Goal: Task Accomplishment & Management: Manage account settings

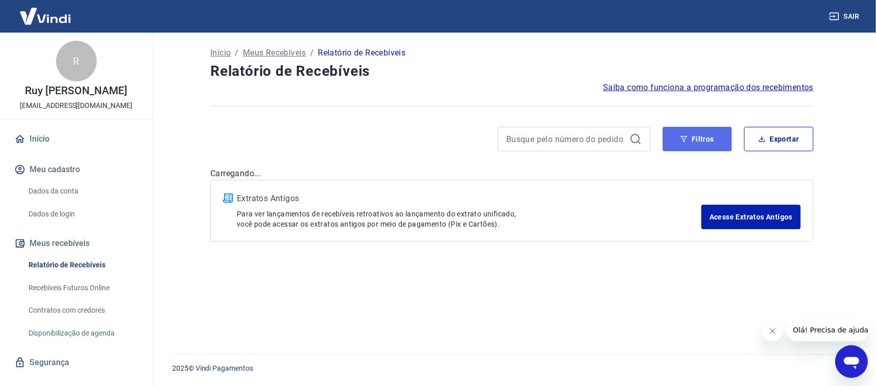
click at [712, 141] on button "Filtros" at bounding box center [697, 139] width 69 height 24
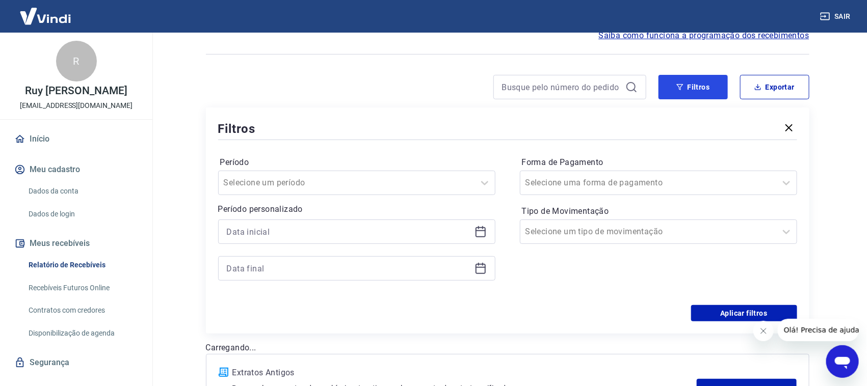
scroll to position [127, 0]
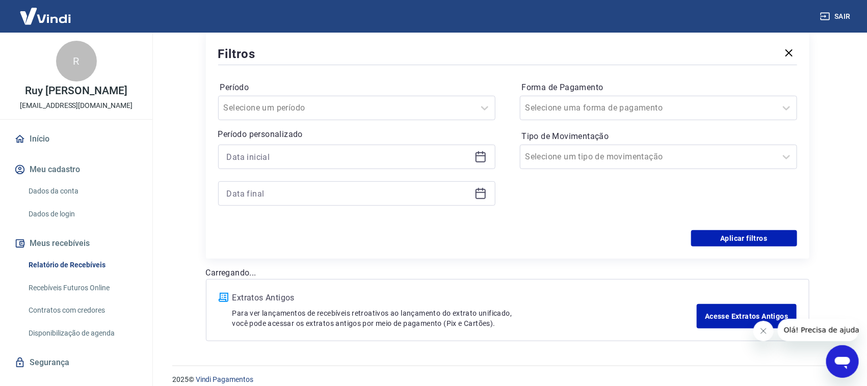
click at [483, 162] on icon at bounding box center [480, 157] width 12 height 12
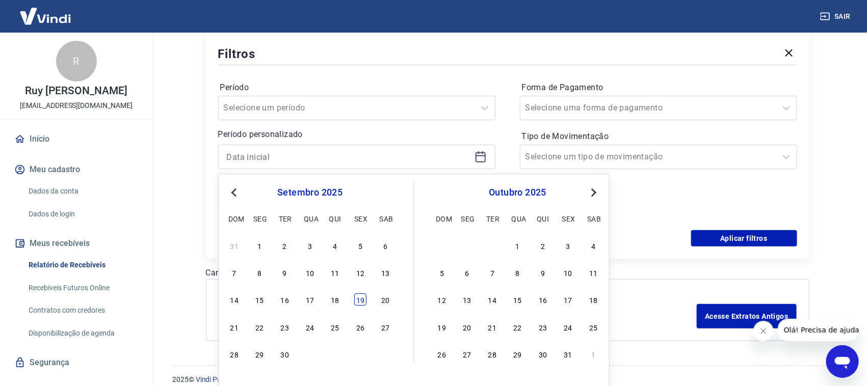
click at [363, 300] on div "19" at bounding box center [360, 300] width 12 height 12
type input "[DATE]"
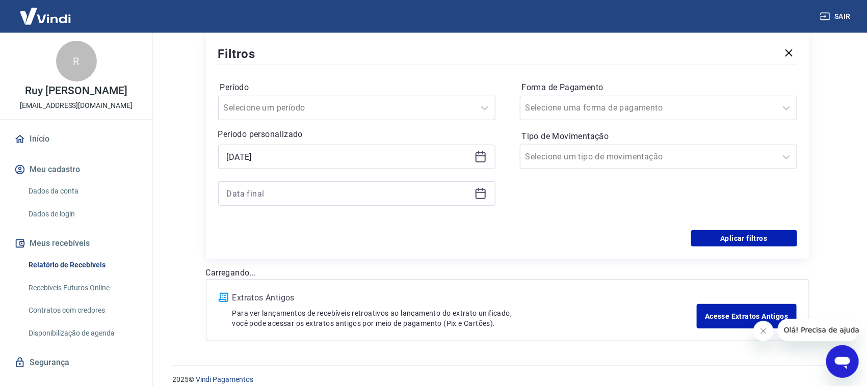
click at [482, 202] on div at bounding box center [356, 193] width 277 height 24
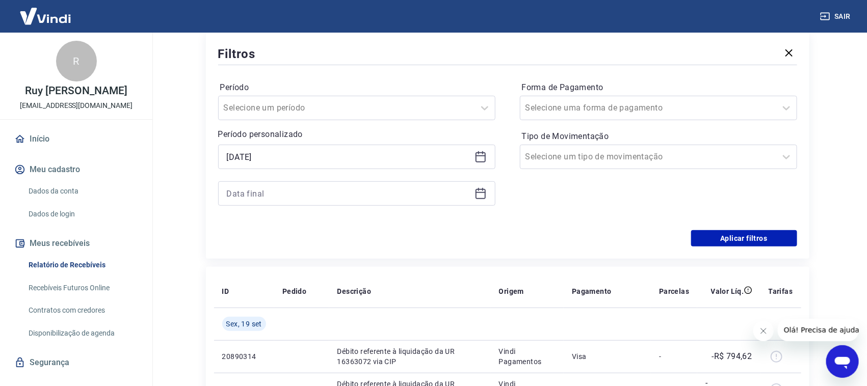
click at [481, 193] on icon at bounding box center [480, 193] width 12 height 12
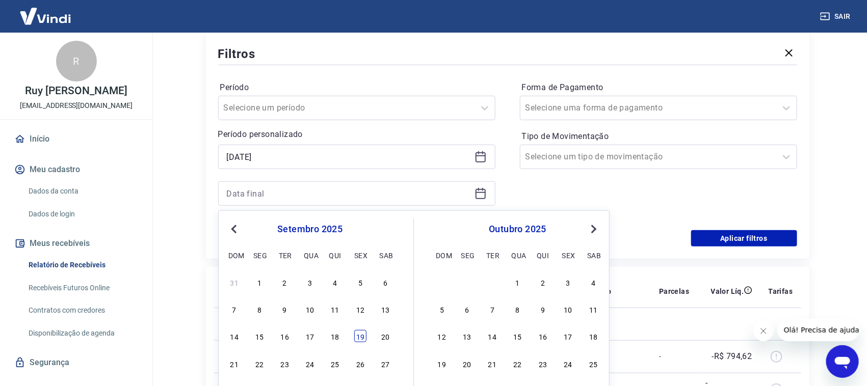
click at [358, 333] on div "19" at bounding box center [360, 336] width 12 height 12
type input "[DATE]"
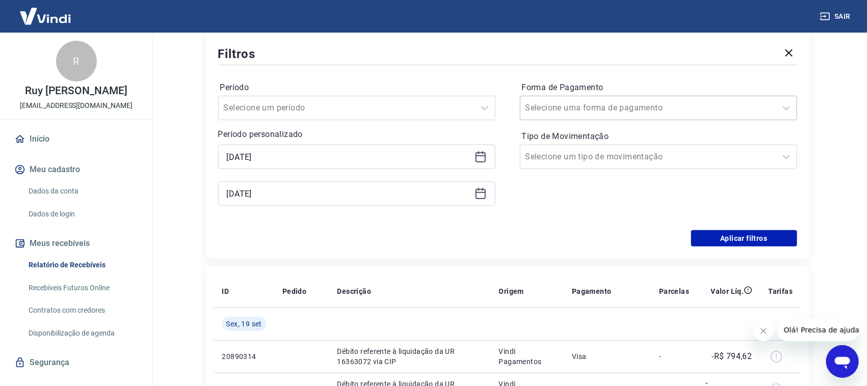
click at [611, 117] on div "Selecione uma forma de pagamento" at bounding box center [658, 108] width 277 height 24
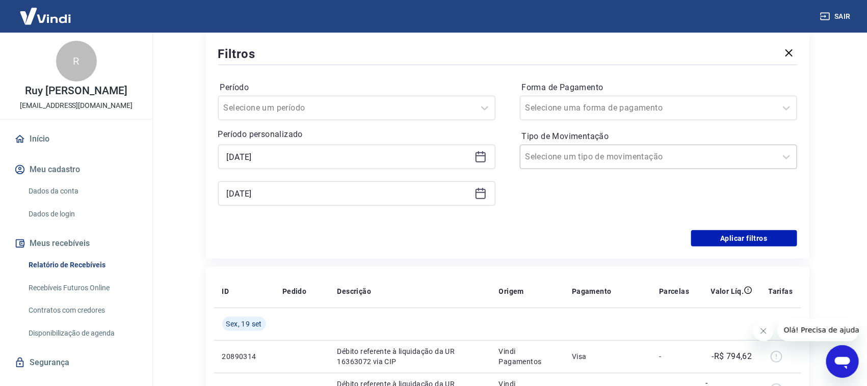
click at [563, 157] on input "Tipo de Movimentação" at bounding box center [576, 157] width 103 height 12
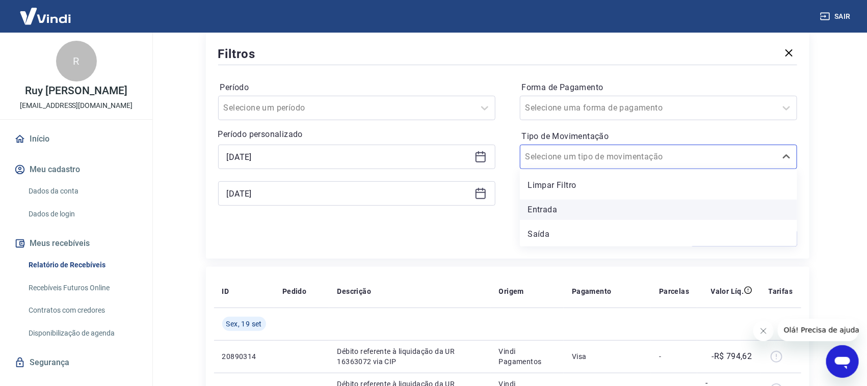
click at [552, 214] on div "Entrada" at bounding box center [658, 210] width 277 height 20
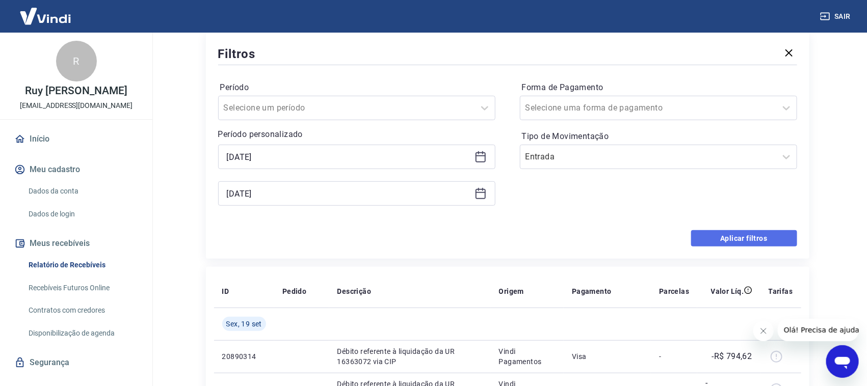
click at [720, 241] on button "Aplicar filtros" at bounding box center [744, 238] width 106 height 16
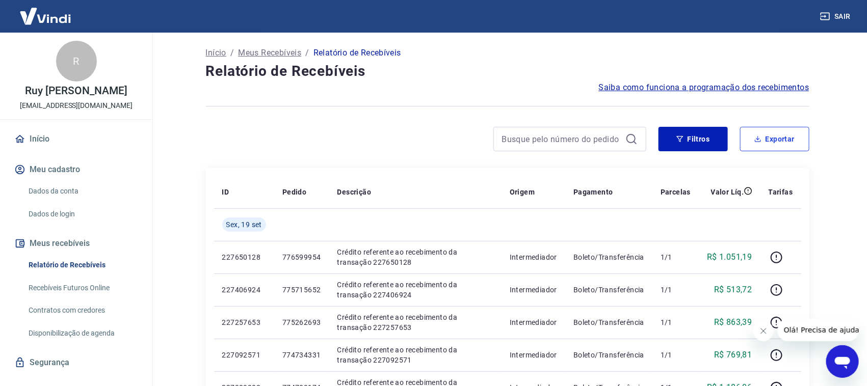
click at [774, 142] on button "Exportar" at bounding box center [774, 139] width 69 height 24
type input "[DATE]"
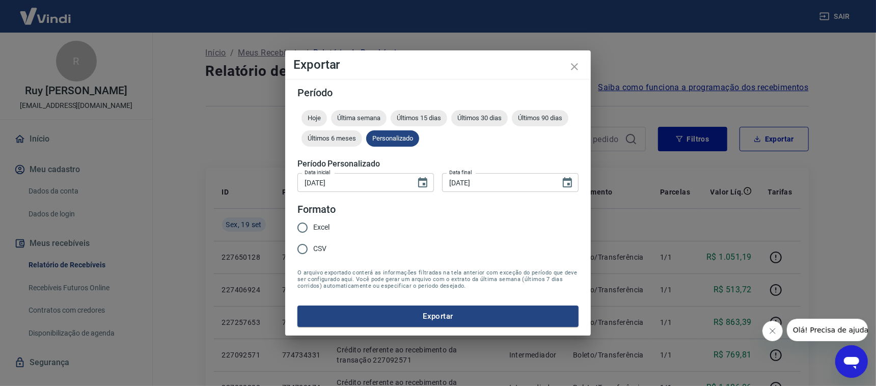
click at [324, 221] on label "Excel" at bounding box center [311, 227] width 38 height 21
click at [313, 221] on input "Excel" at bounding box center [302, 227] width 21 height 21
radio input "true"
click at [400, 313] on button "Exportar" at bounding box center [438, 316] width 281 height 21
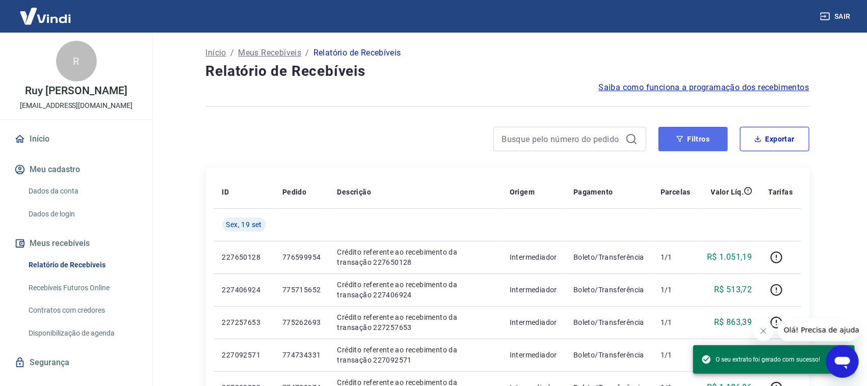
click at [703, 141] on button "Filtros" at bounding box center [692, 139] width 69 height 24
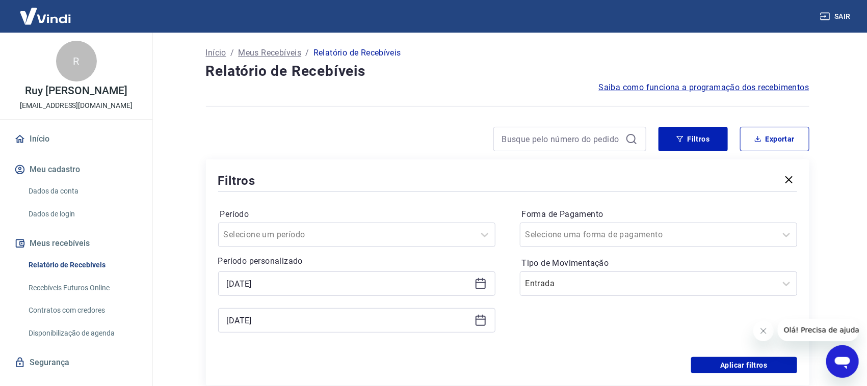
click at [487, 283] on div "[DATE]" at bounding box center [356, 284] width 277 height 24
click at [486, 287] on icon at bounding box center [480, 284] width 12 height 12
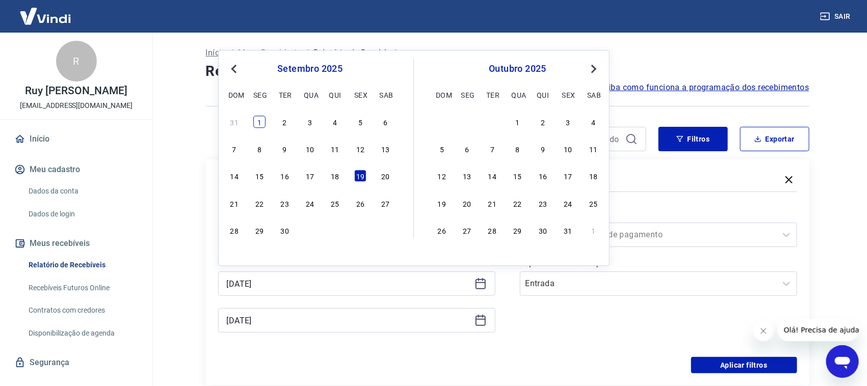
click at [259, 123] on div "1" at bounding box center [259, 122] width 12 height 12
type input "[DATE]"
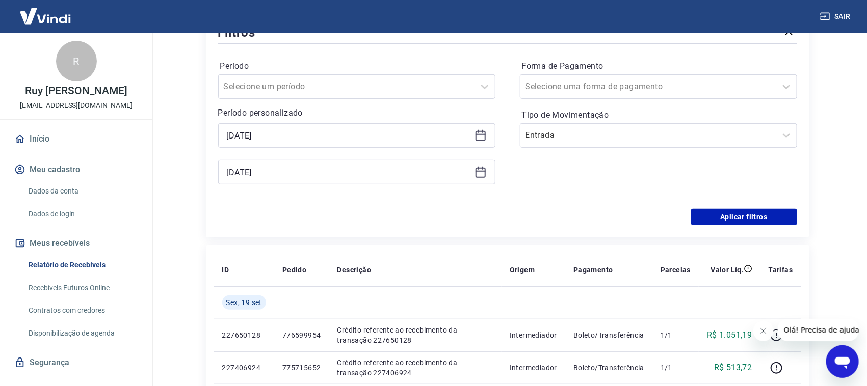
scroll to position [127, 0]
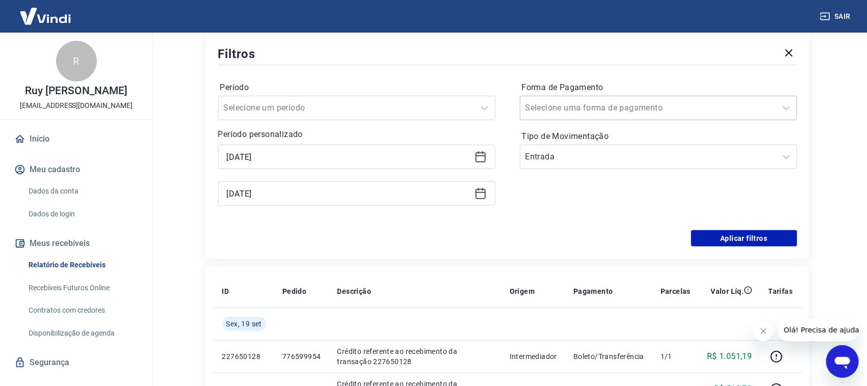
click at [598, 114] on div at bounding box center [648, 108] width 246 height 14
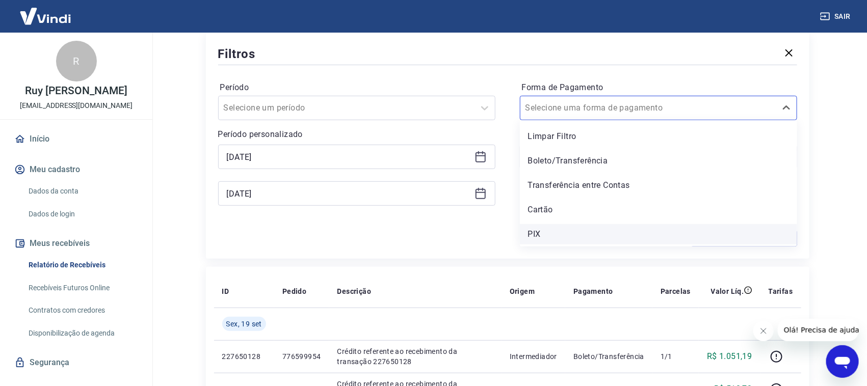
click at [545, 232] on div "PIX" at bounding box center [658, 234] width 277 height 20
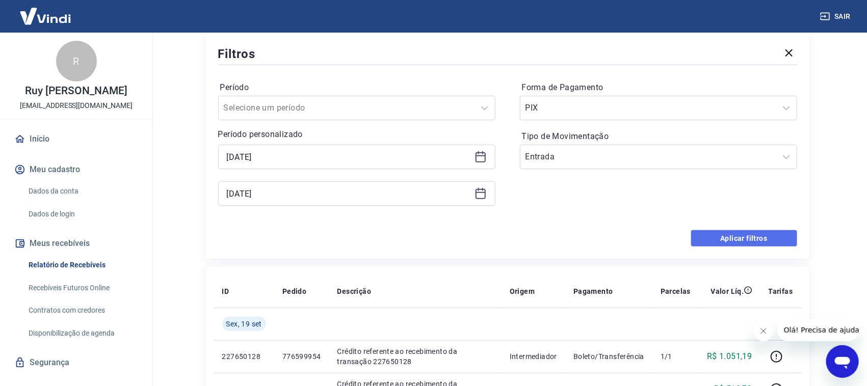
click at [716, 231] on button "Aplicar filtros" at bounding box center [744, 238] width 106 height 16
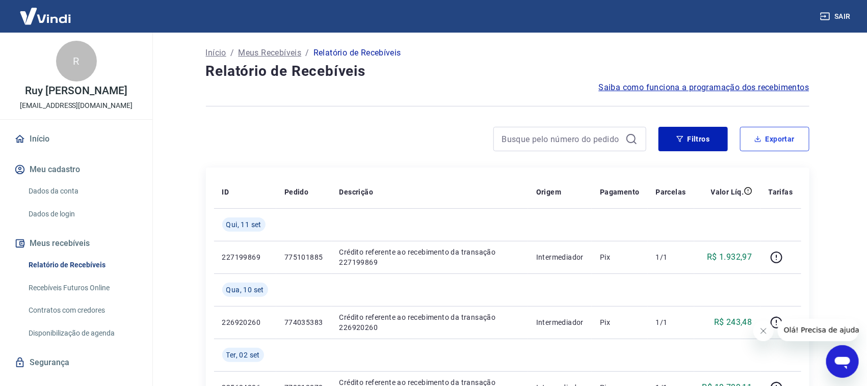
click at [765, 142] on button "Exportar" at bounding box center [774, 139] width 69 height 24
type input "[DATE]"
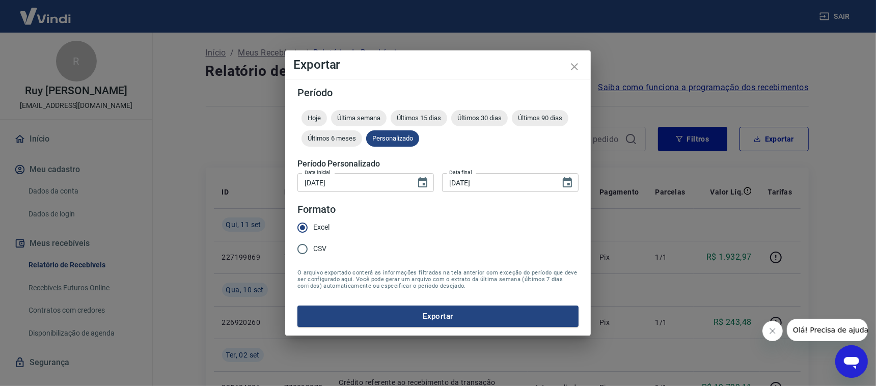
click at [317, 244] on span "CSV" at bounding box center [319, 249] width 13 height 11
click at [313, 243] on input "CSV" at bounding box center [302, 248] width 21 height 21
radio input "true"
click at [316, 229] on span "Excel" at bounding box center [321, 227] width 16 height 11
click at [313, 229] on input "Excel" at bounding box center [302, 227] width 21 height 21
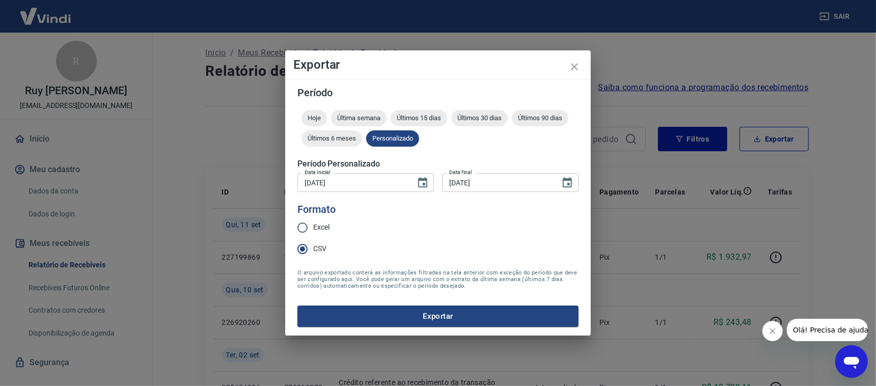
radio input "true"
click at [402, 306] on button "Exportar" at bounding box center [438, 316] width 281 height 21
